Goal: Information Seeking & Learning: Learn about a topic

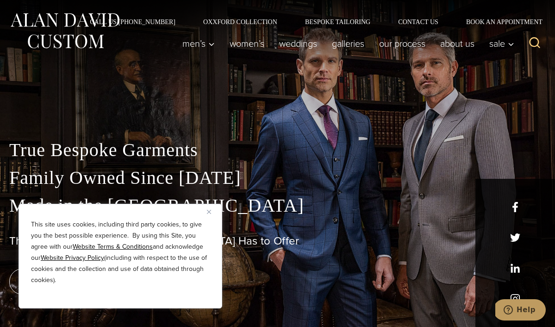
click at [209, 210] on img "Close" at bounding box center [209, 212] width 4 height 4
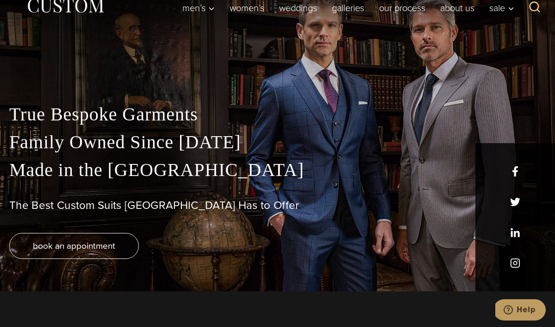
scroll to position [37, 0]
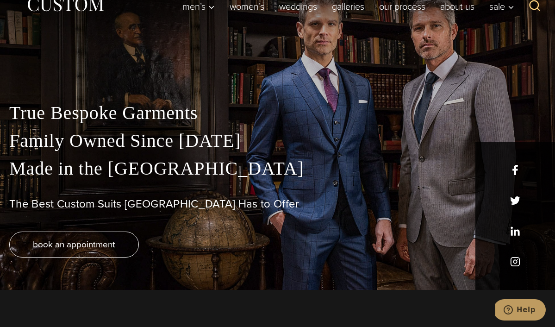
click at [340, 216] on div "True Bespoke Garments Family Owned Since [DATE] Made in [GEOGRAPHIC_DATA] The B…" at bounding box center [277, 194] width 555 height 191
click at [360, 172] on p "True Bespoke Garments Family Owned Since [DATE] Made in [GEOGRAPHIC_DATA]" at bounding box center [277, 140] width 536 height 83
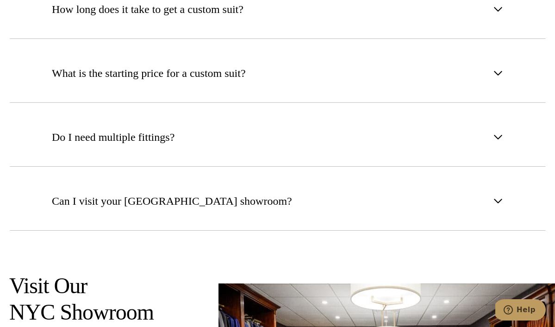
scroll to position [3776, 0]
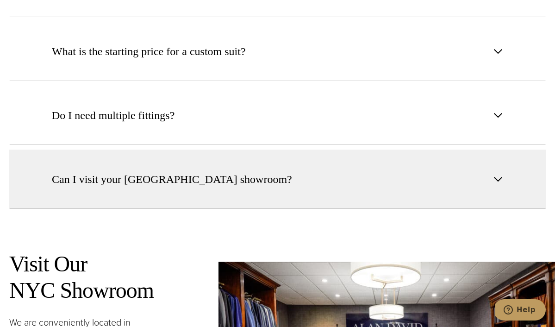
click at [504, 149] on button "Can I visit your [GEOGRAPHIC_DATA] showroom?" at bounding box center [277, 178] width 536 height 59
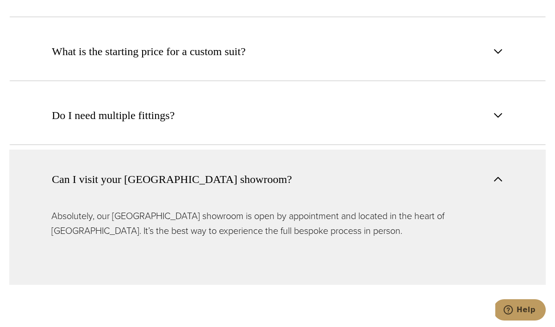
scroll to position [3388, 0]
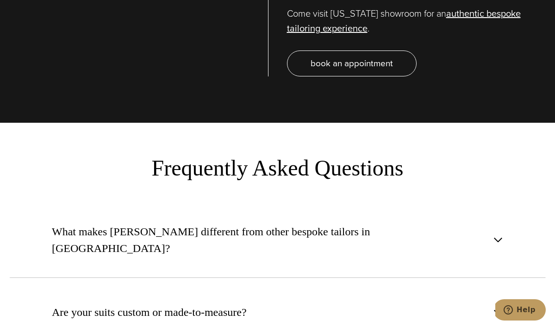
click at [529, 155] on section "Frequently Asked Questions" at bounding box center [277, 168] width 555 height 26
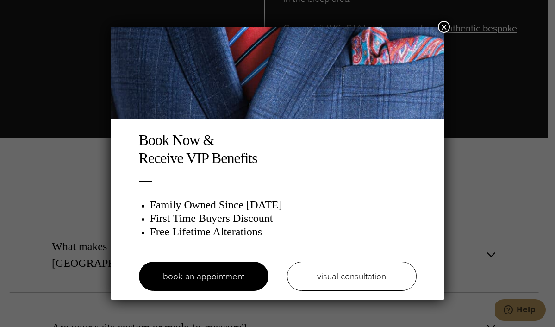
scroll to position [0, 0]
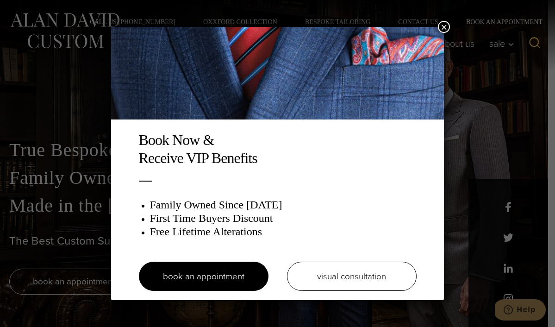
click at [444, 26] on button "×" at bounding box center [444, 27] width 12 height 12
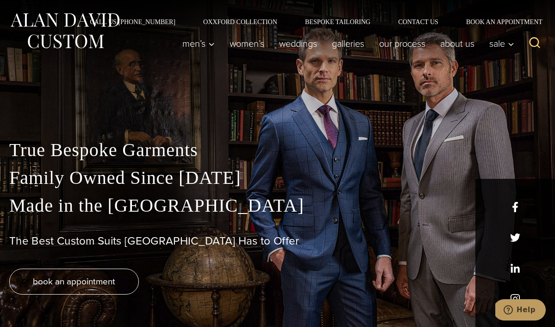
click at [524, 129] on div "True Bespoke Garments Family Owned Since [DATE] Made in [GEOGRAPHIC_DATA] The B…" at bounding box center [277, 208] width 555 height 237
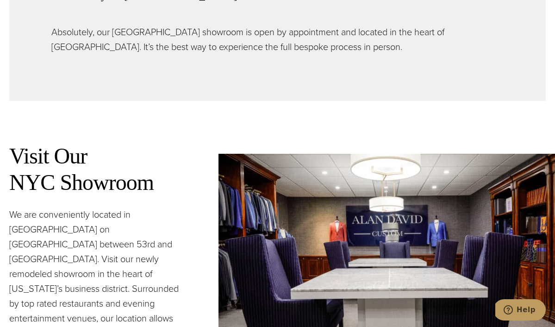
scroll to position [3961, 0]
